Goal: Information Seeking & Learning: Learn about a topic

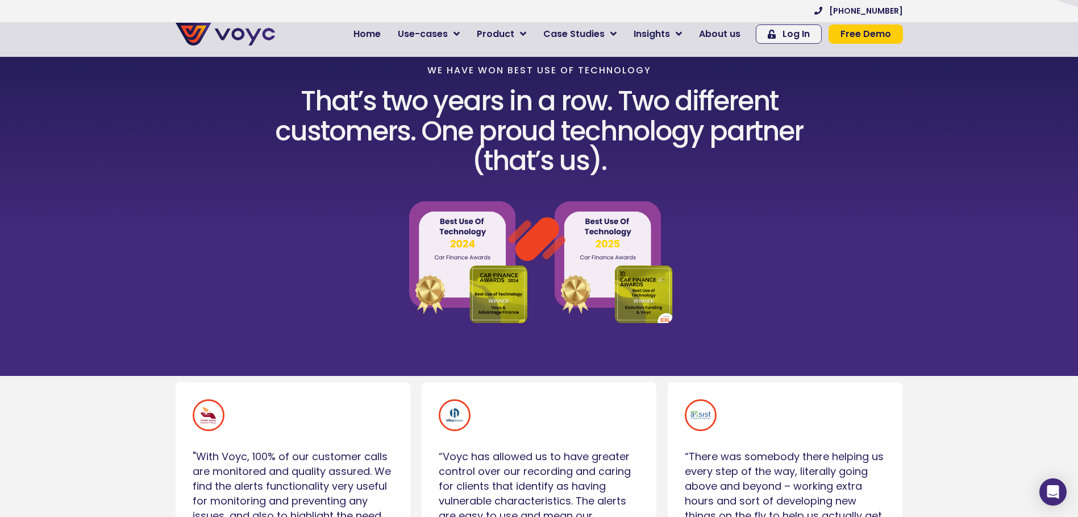
scroll to position [511, 0]
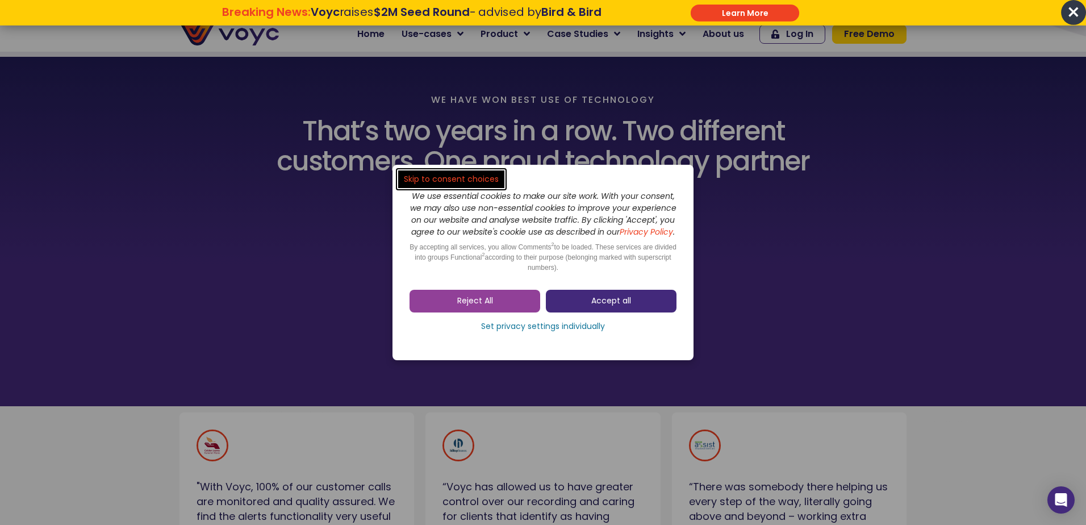
click at [619, 299] on link "Accept all" at bounding box center [611, 301] width 131 height 23
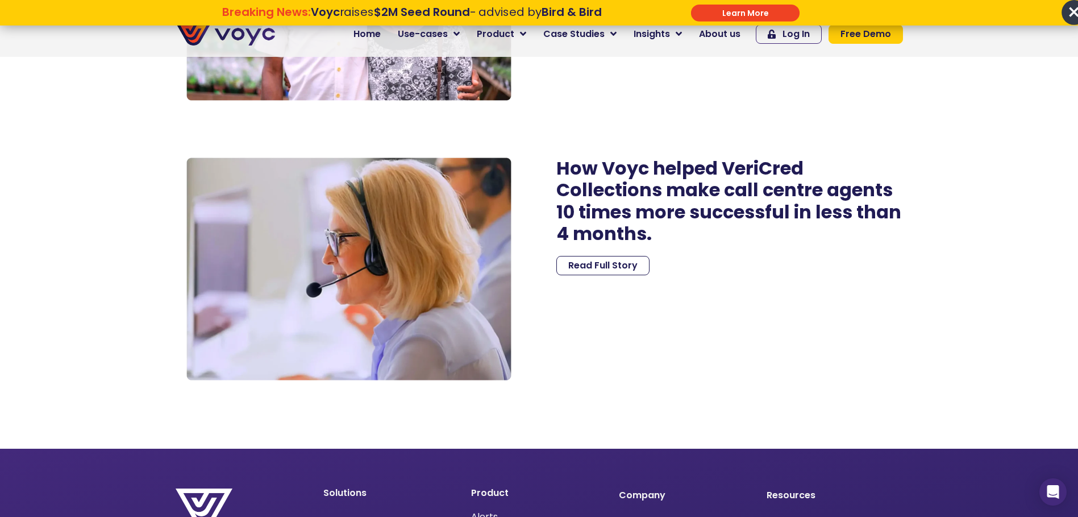
scroll to position [3523, 0]
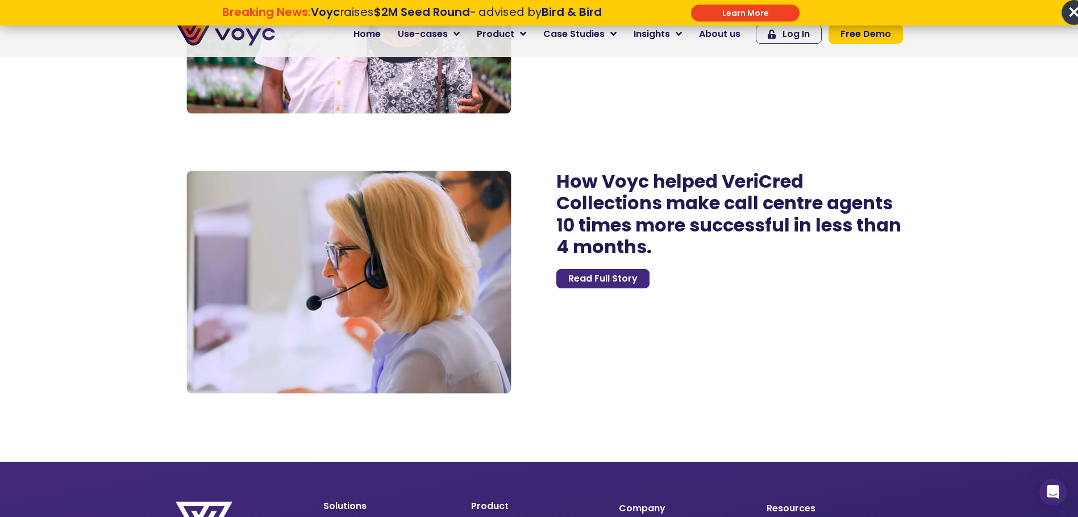
click at [605, 283] on span "Read Full Story" at bounding box center [602, 278] width 69 height 9
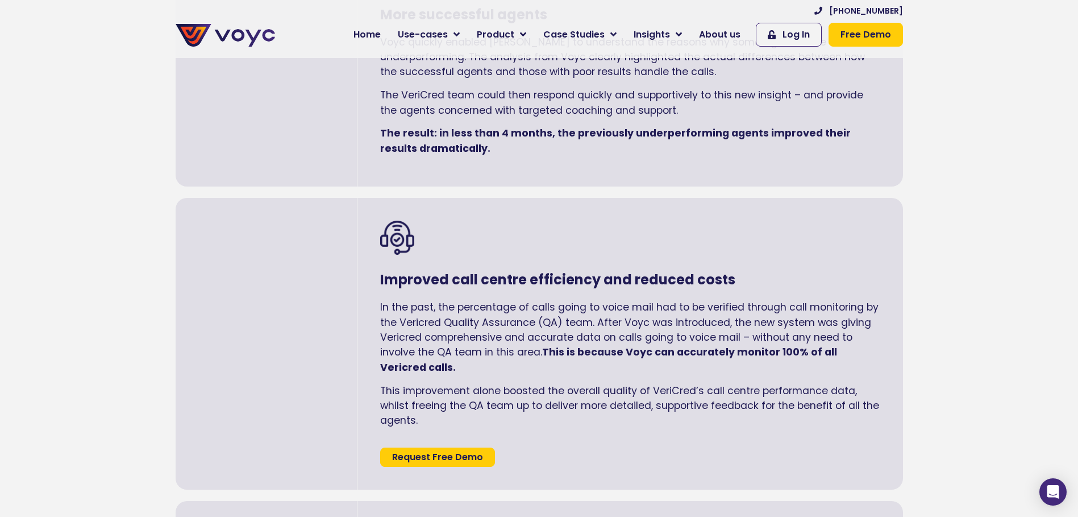
scroll to position [1364, 0]
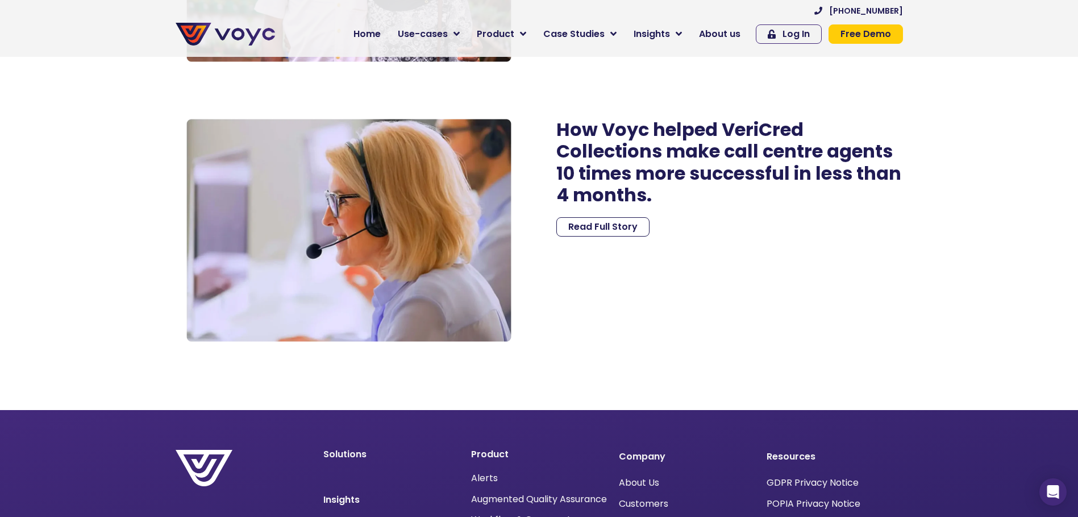
scroll to position [3319, 0]
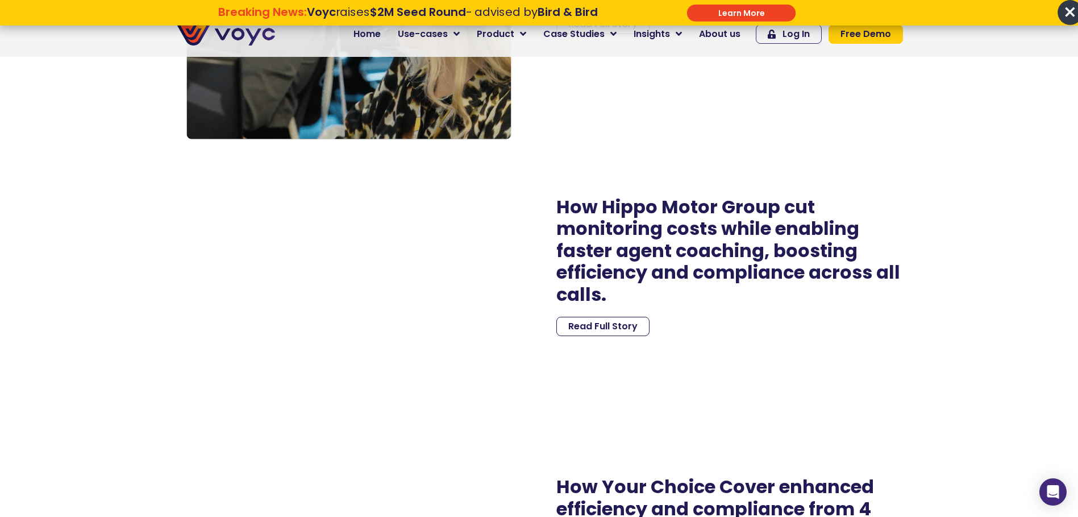
scroll to position [1591, 0]
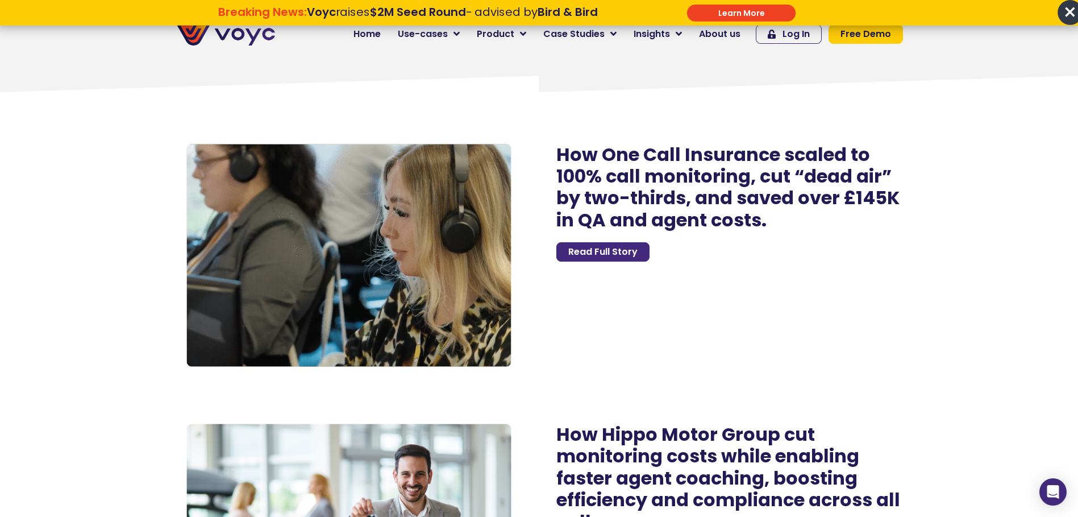
click at [614, 251] on link "Read Full Story" at bounding box center [602, 251] width 93 height 19
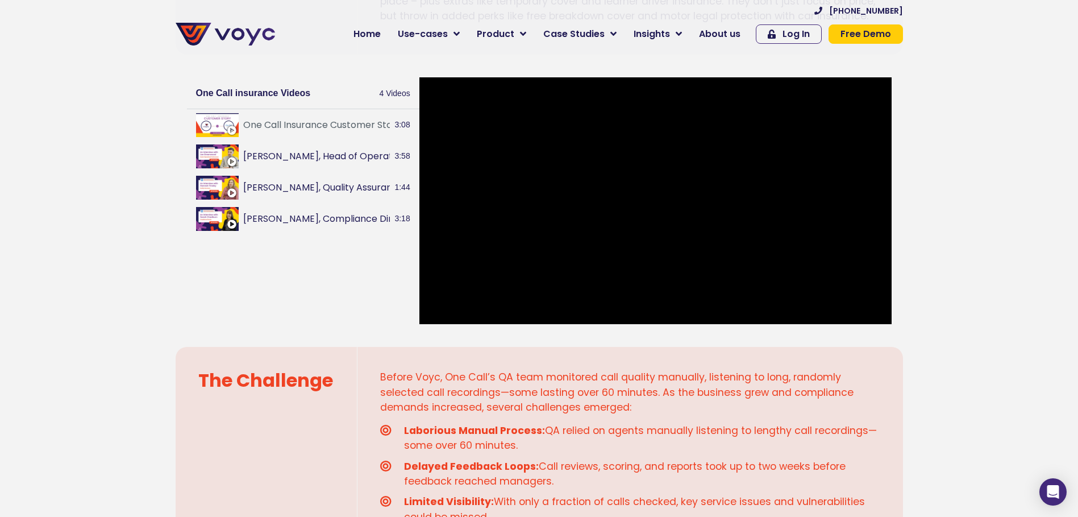
scroll to position [455, 0]
